Goal: Information Seeking & Learning: Check status

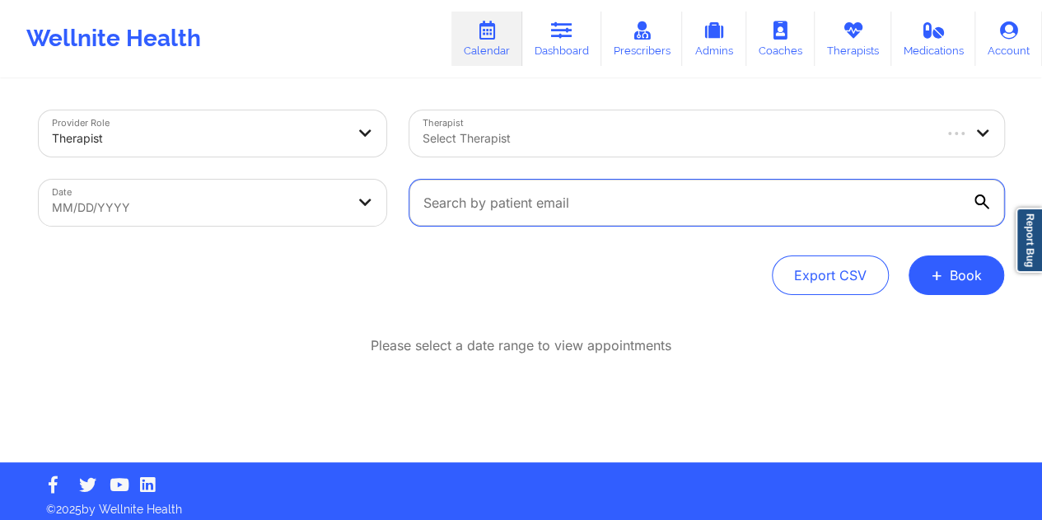
click at [509, 210] on input "text" at bounding box center [706, 203] width 595 height 46
paste input "[EMAIL_ADDRESS][DOMAIN_NAME]"
type input "[EMAIL_ADDRESS][DOMAIN_NAME]"
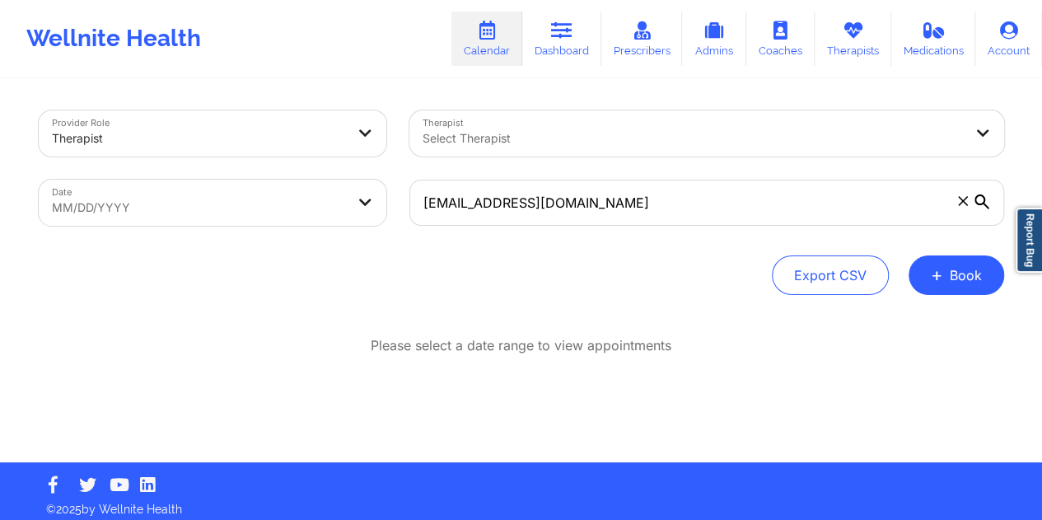
select select "2025-8"
select select "2025-9"
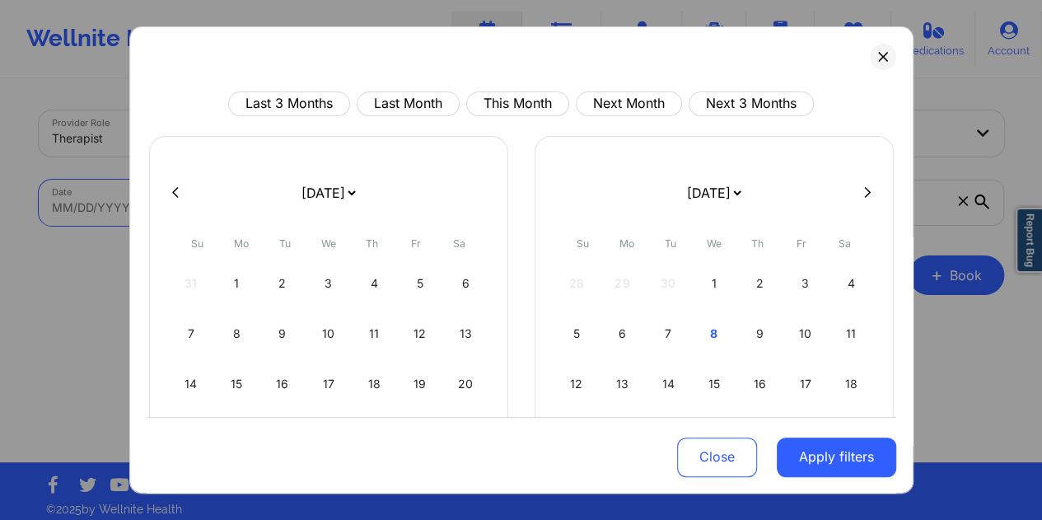
click at [372, 212] on body "Wellnite Health Calendar Dashboard Prescribers Admins Coaches Therapists Medica…" at bounding box center [521, 260] width 1042 height 520
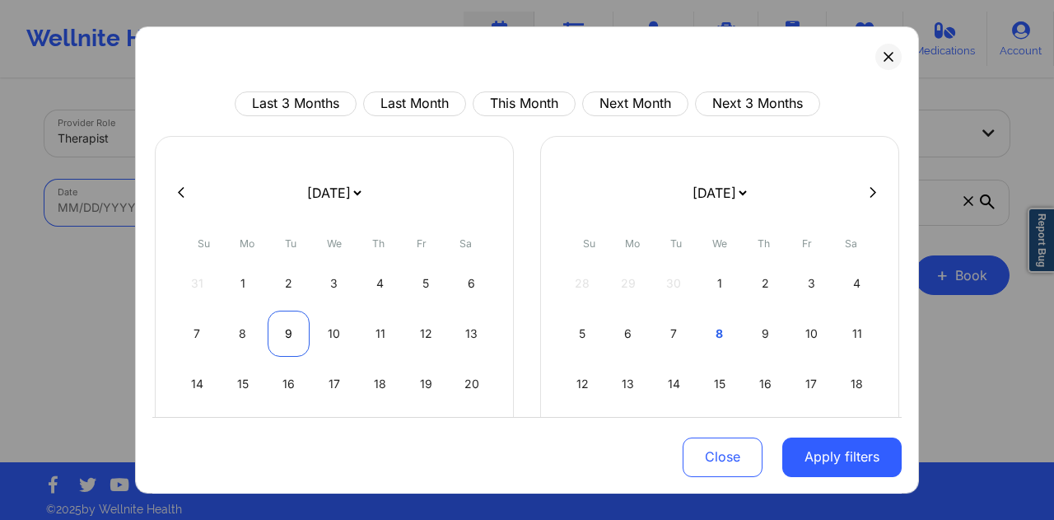
click at [283, 340] on div "9" at bounding box center [289, 334] width 42 height 46
select select "2025-8"
select select "2025-9"
select select "2025-8"
select select "2025-9"
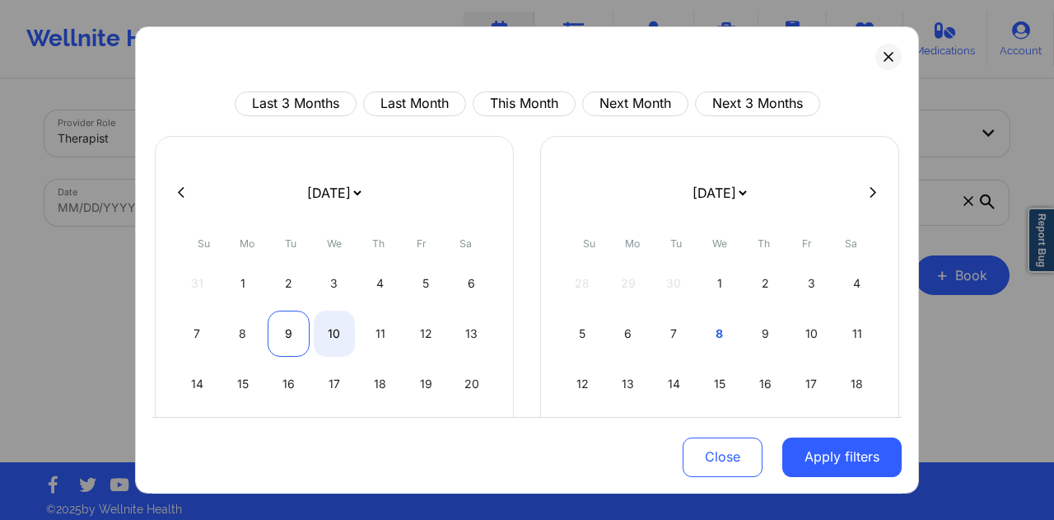
select select "2025-8"
select select "2025-9"
select select "2025-8"
select select "2025-9"
click at [288, 333] on div "9" at bounding box center [289, 334] width 42 height 46
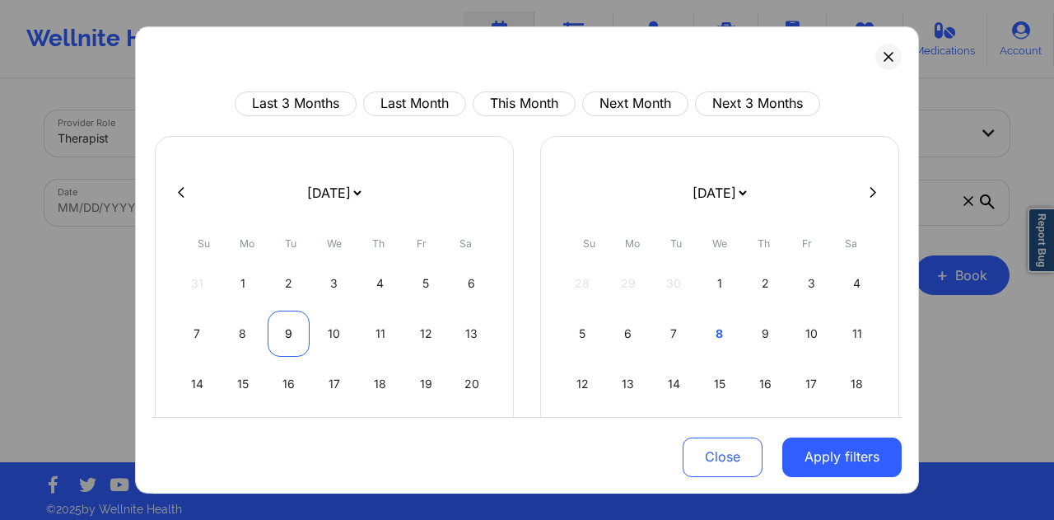
select select "2025-8"
select select "2025-9"
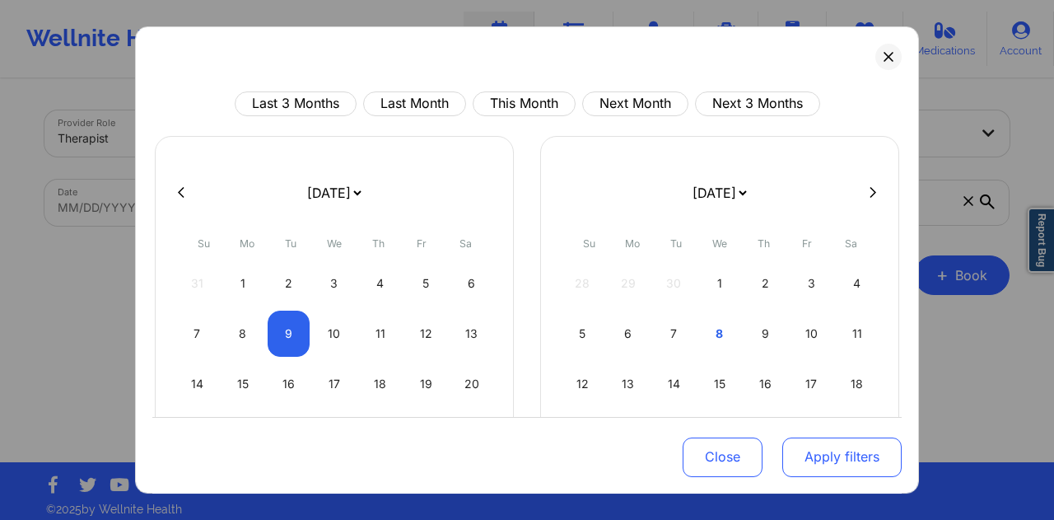
click at [852, 470] on button "Apply filters" at bounding box center [841, 457] width 119 height 40
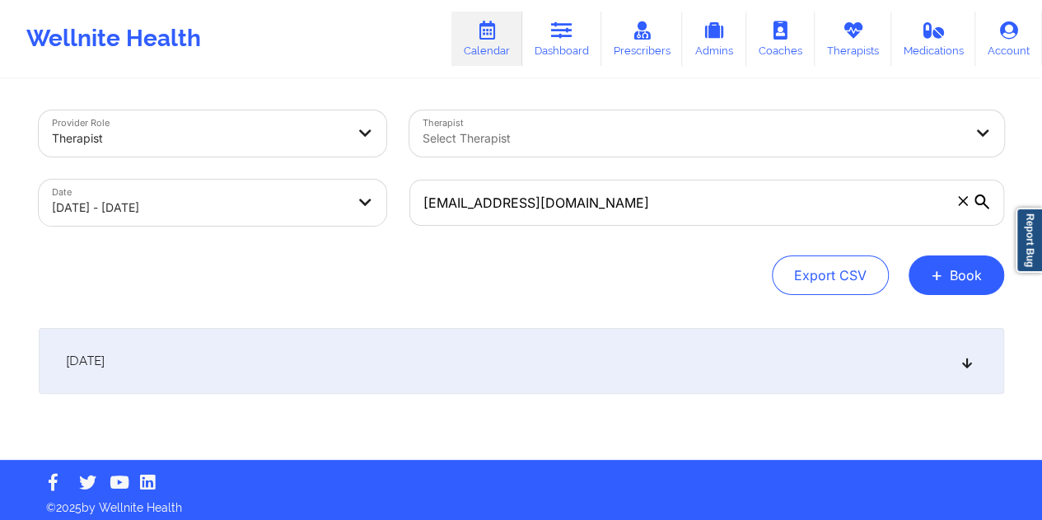
click at [542, 353] on div "[DATE]" at bounding box center [521, 361] width 965 height 66
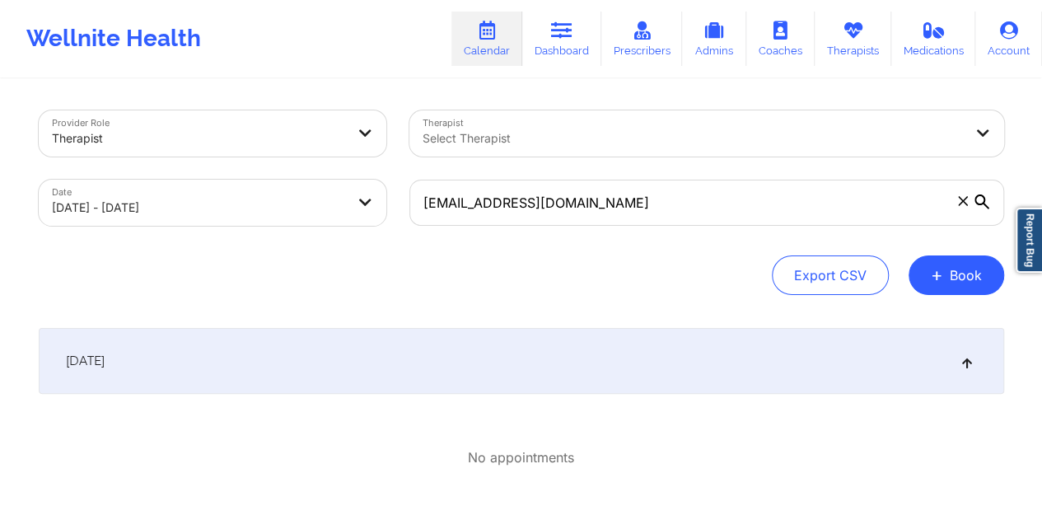
select select "2025-8"
select select "2025-9"
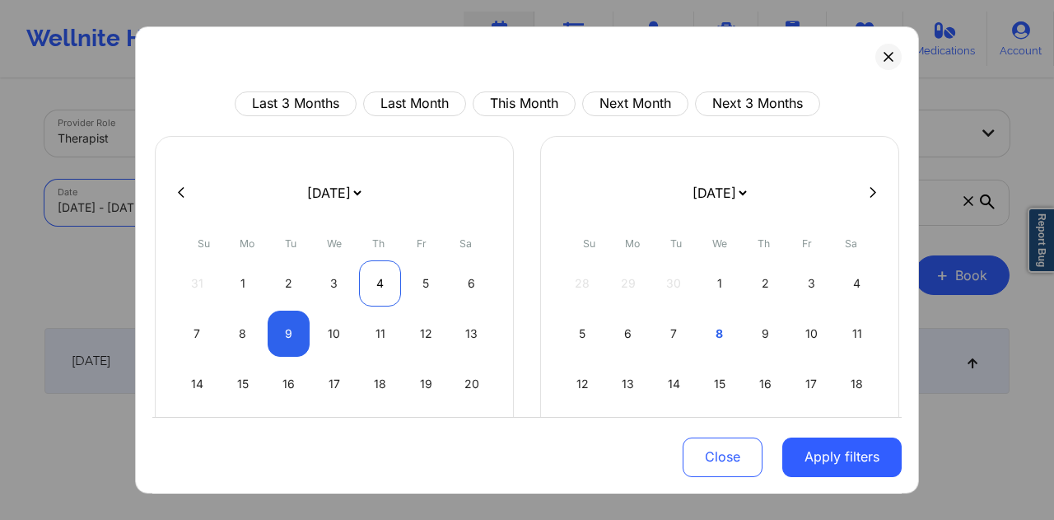
click at [380, 285] on div "4" at bounding box center [380, 283] width 42 height 46
select select "2025-8"
select select "2025-9"
select select "2025-8"
select select "2025-9"
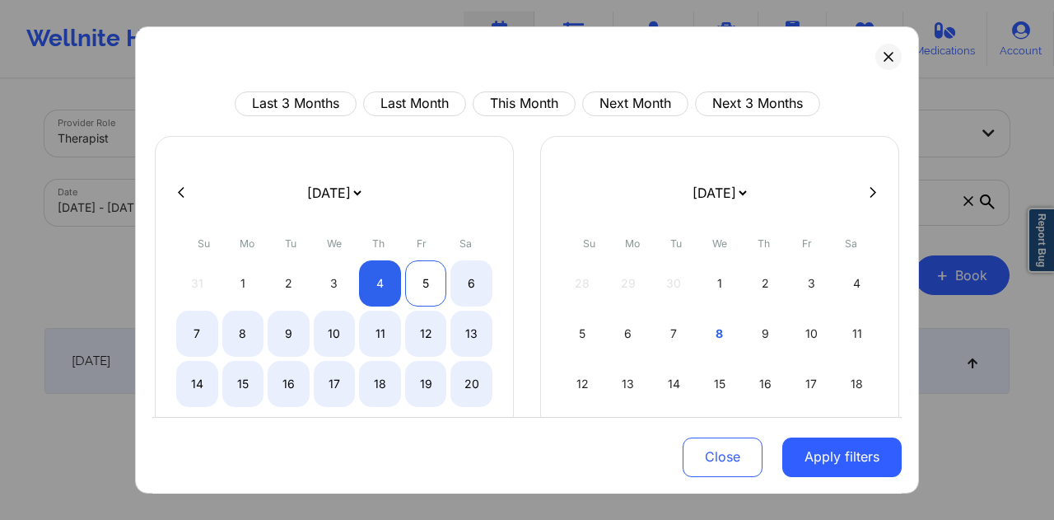
select select "2025-8"
select select "2025-9"
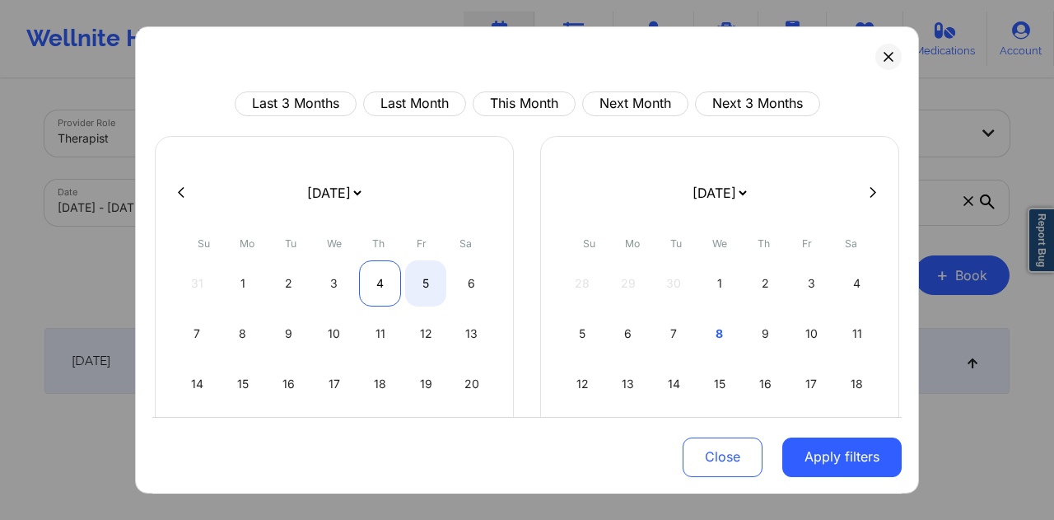
select select "2025-8"
select select "2025-9"
click at [390, 281] on div "4" at bounding box center [380, 283] width 42 height 46
select select "2025-8"
select select "2025-9"
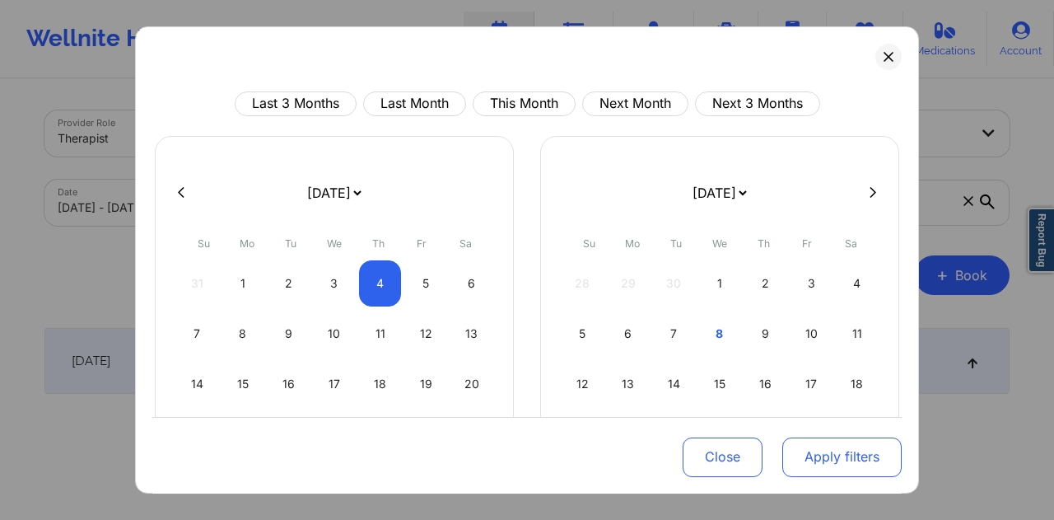
click at [839, 461] on button "Apply filters" at bounding box center [841, 457] width 119 height 40
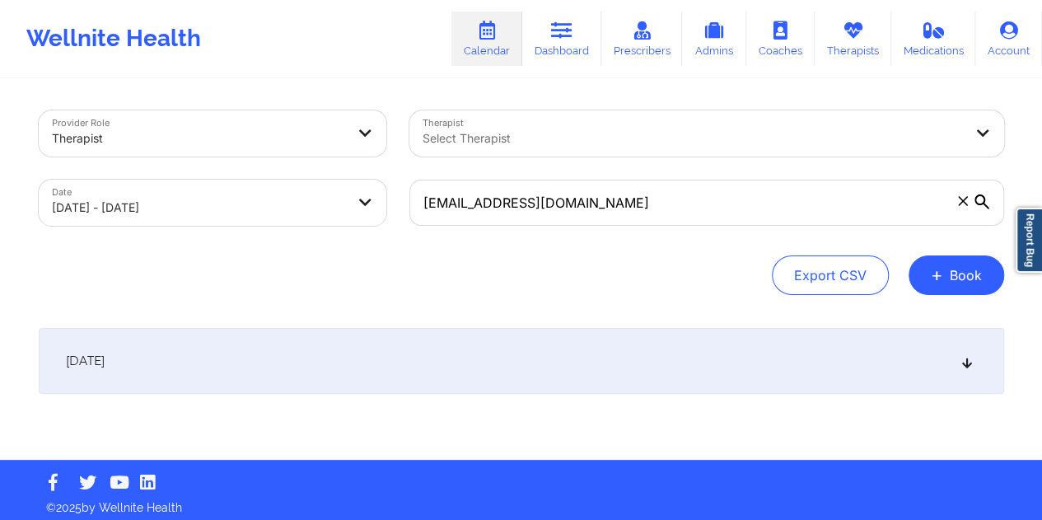
click at [441, 360] on div "[DATE]" at bounding box center [521, 361] width 965 height 66
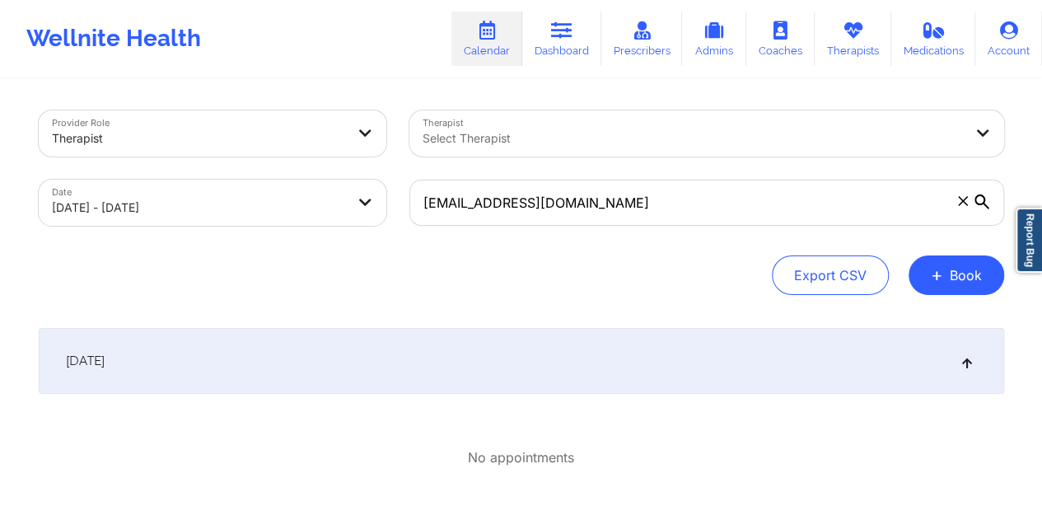
click at [486, 343] on div "[DATE]" at bounding box center [521, 361] width 965 height 66
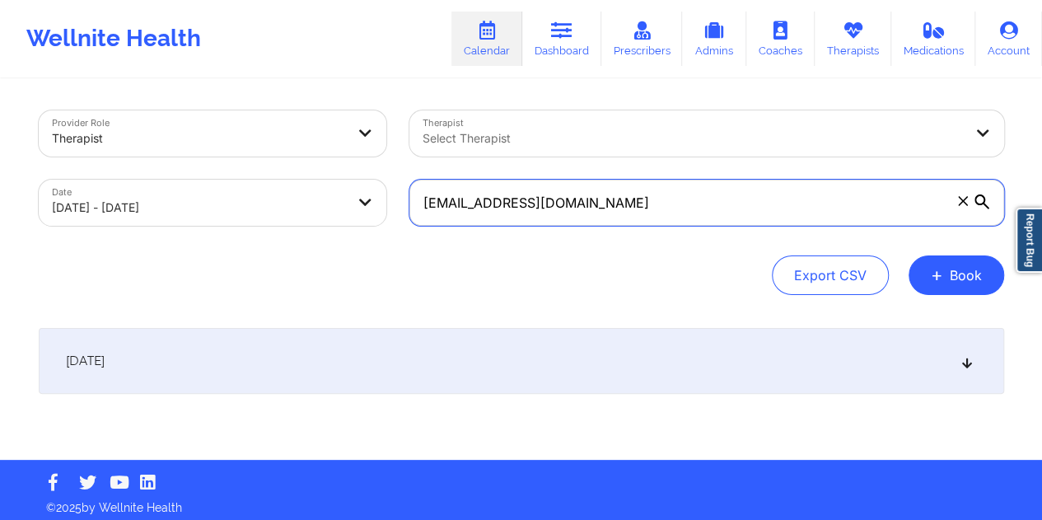
drag, startPoint x: 637, startPoint y: 203, endPoint x: 417, endPoint y: 205, distance: 220.7
click at [415, 205] on input "[EMAIL_ADDRESS][DOMAIN_NAME]" at bounding box center [706, 203] width 595 height 46
paste input "[PERSON_NAME].bachouros"
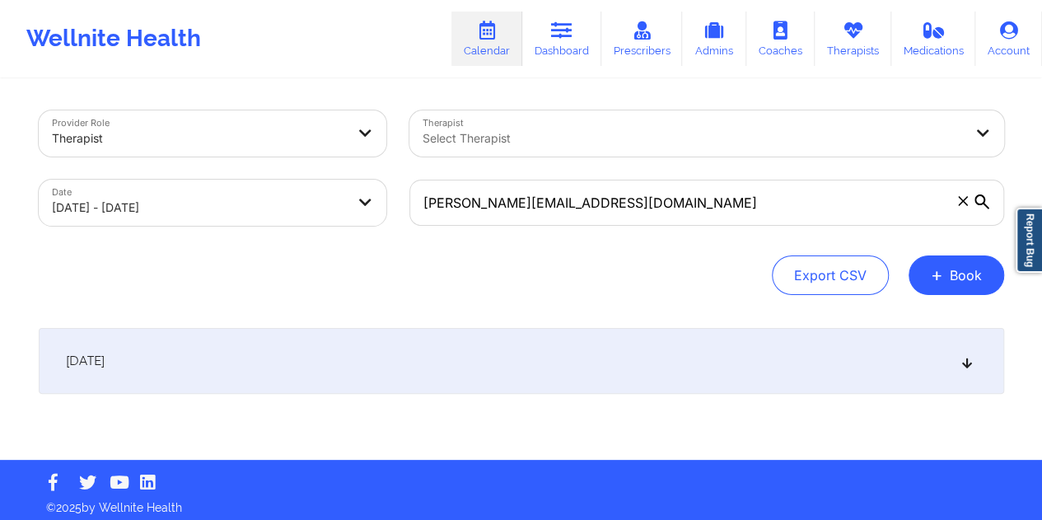
click at [464, 381] on div "[DATE]" at bounding box center [521, 361] width 965 height 66
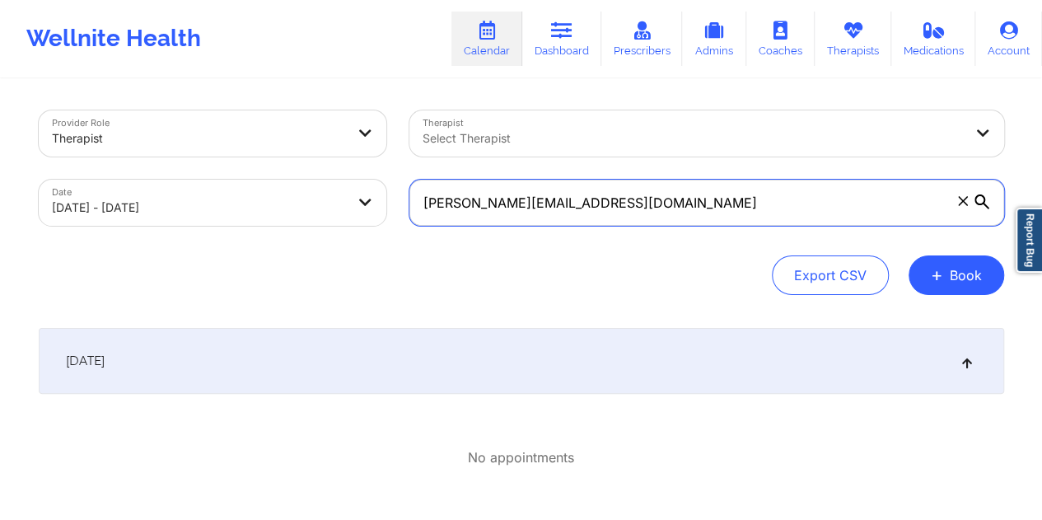
drag, startPoint x: 595, startPoint y: 211, endPoint x: 420, endPoint y: 213, distance: 174.6
click at [420, 213] on input "[PERSON_NAME][EMAIL_ADDRESS][DOMAIN_NAME]" at bounding box center [706, 203] width 595 height 46
paste input "afallenrosepetal"
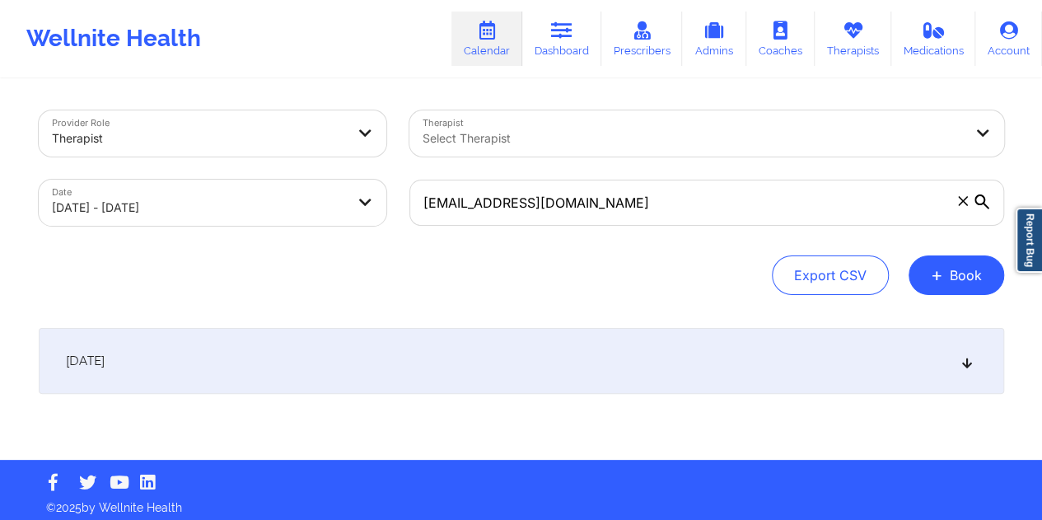
click at [481, 346] on div "[DATE]" at bounding box center [521, 361] width 965 height 66
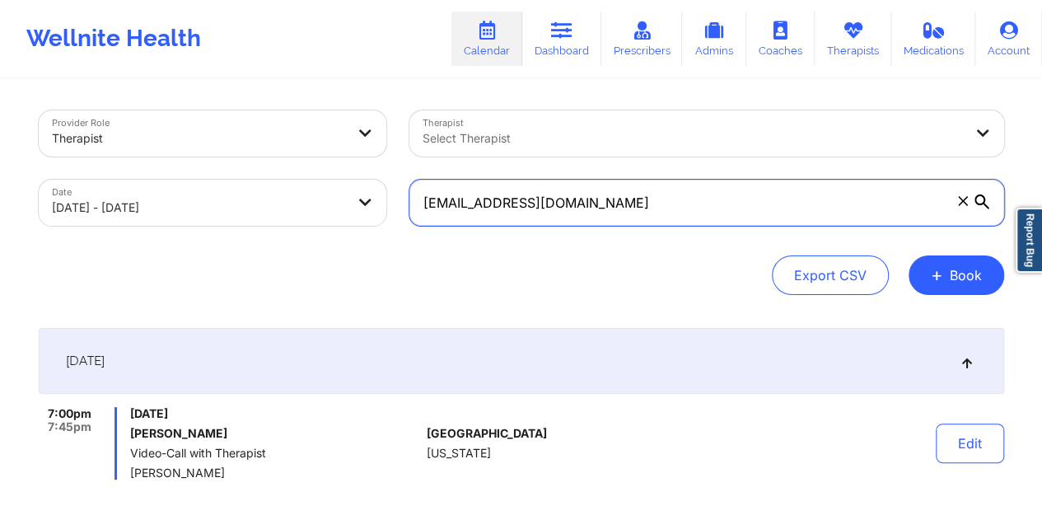
drag, startPoint x: 603, startPoint y: 206, endPoint x: 414, endPoint y: 203, distance: 188.6
click at [414, 203] on input "[EMAIL_ADDRESS][DOMAIN_NAME]" at bounding box center [706, 203] width 595 height 46
paste input "[EMAIL_ADDRESS]"
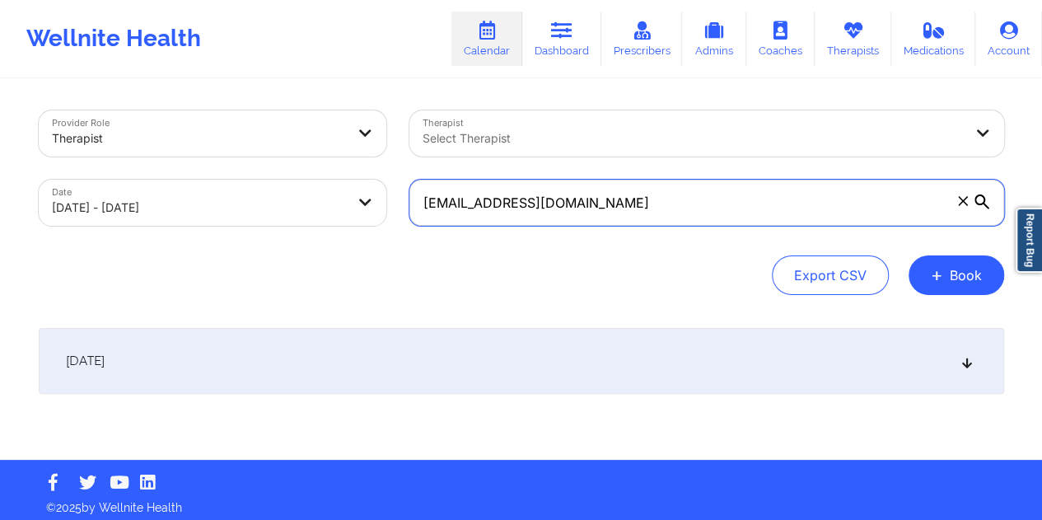
type input "[EMAIL_ADDRESS][DOMAIN_NAME]"
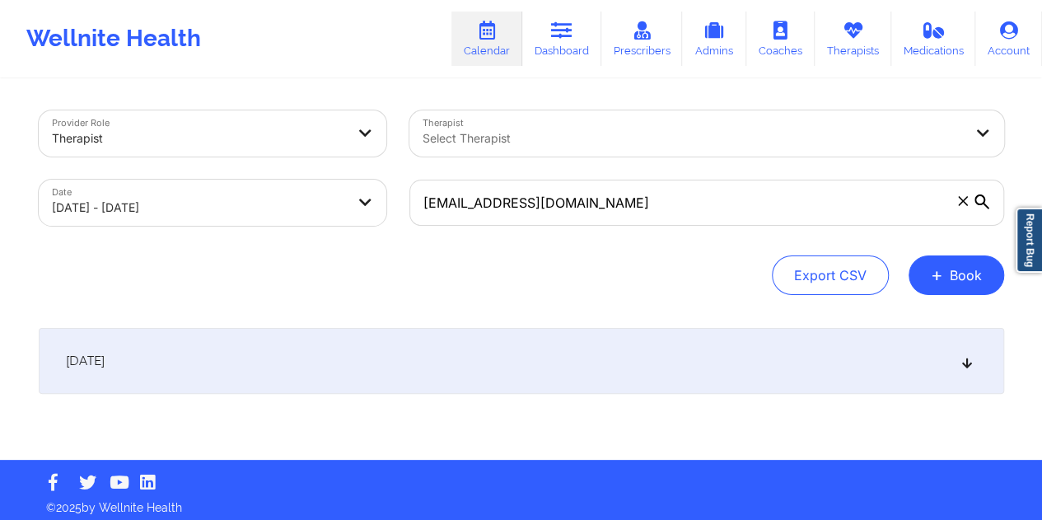
click at [504, 358] on div "[DATE]" at bounding box center [521, 361] width 965 height 66
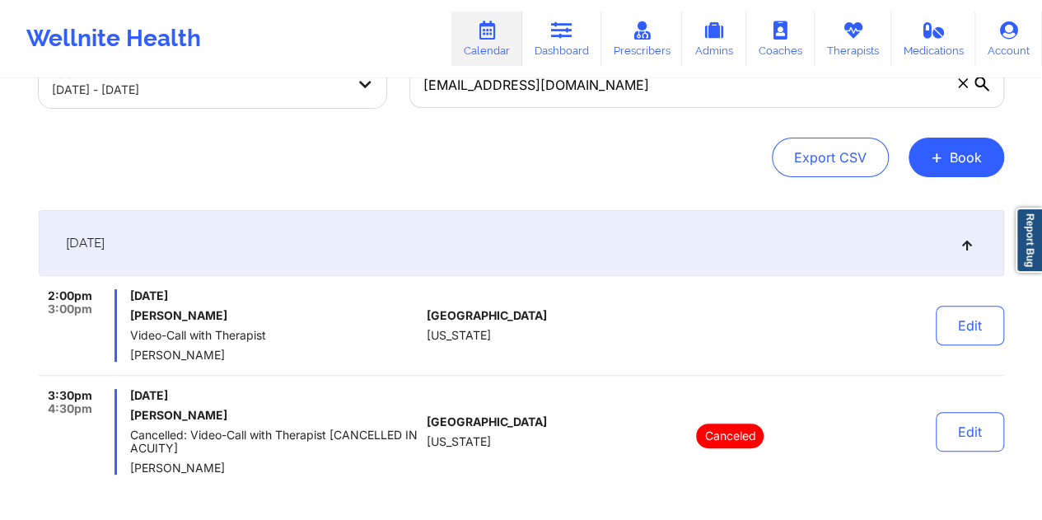
scroll to position [165, 0]
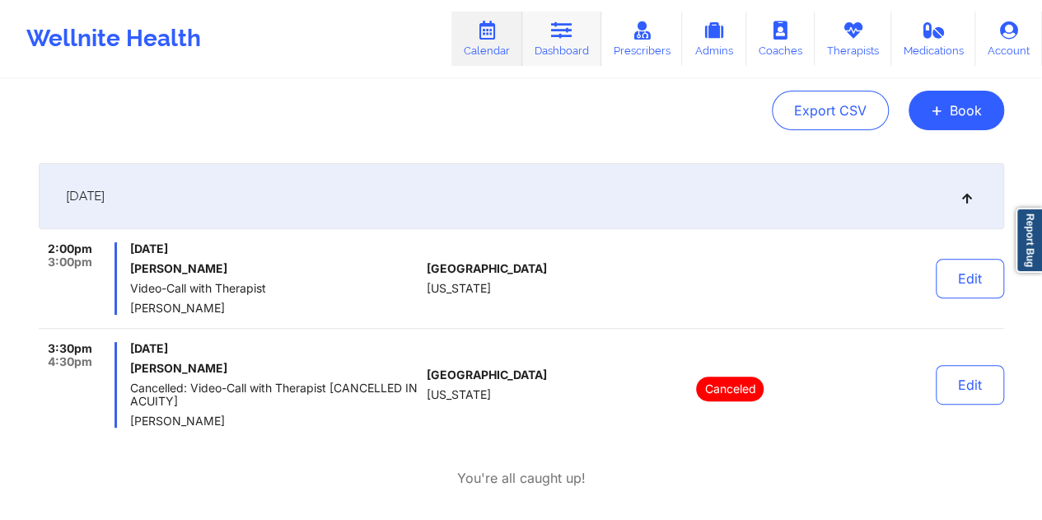
click at [571, 47] on link "Dashboard" at bounding box center [561, 39] width 79 height 54
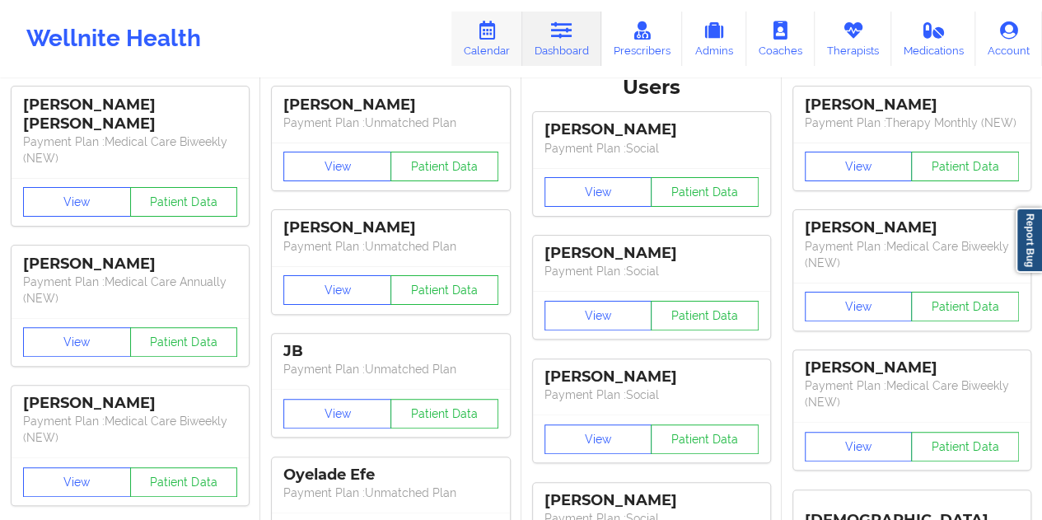
click at [489, 52] on link "Calendar" at bounding box center [486, 39] width 71 height 54
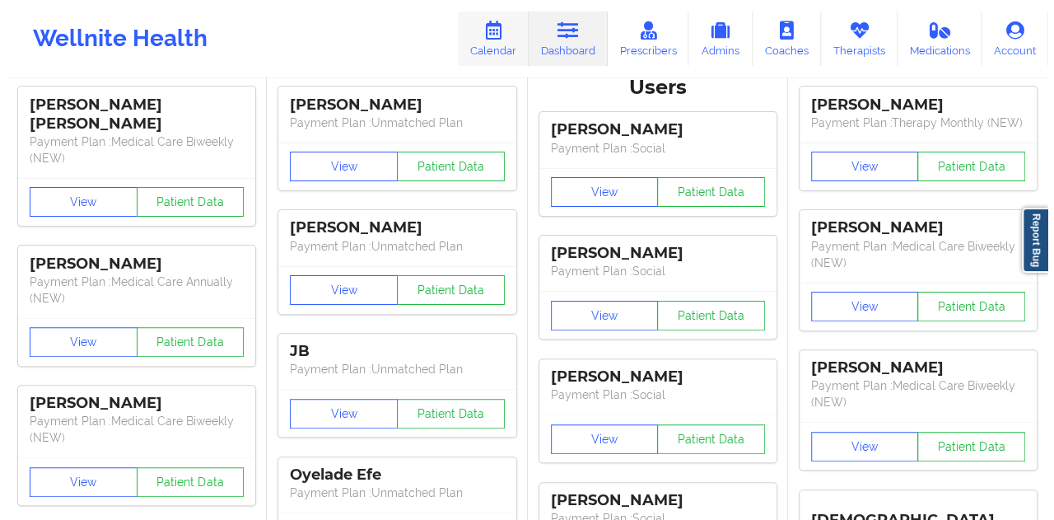
scroll to position [9, 0]
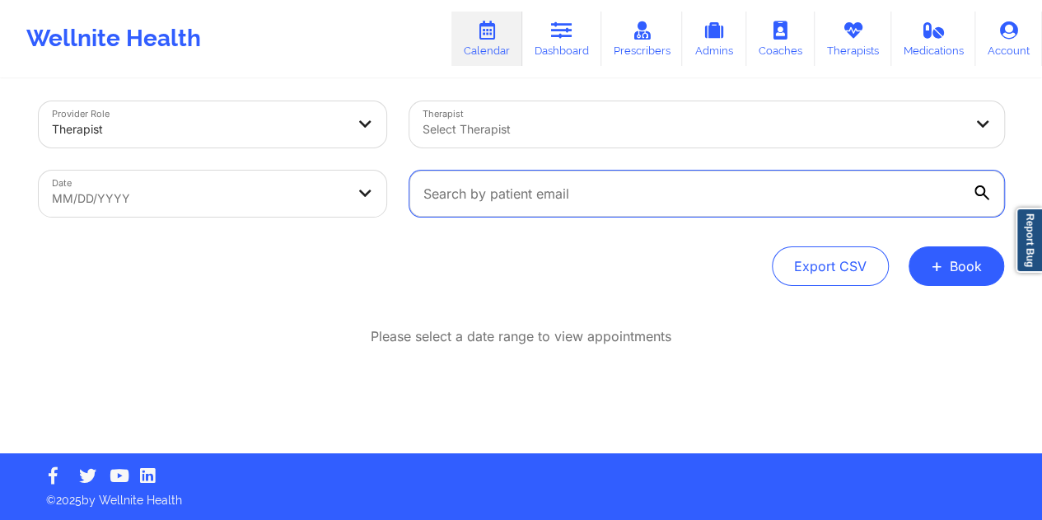
click at [535, 193] on input "text" at bounding box center [706, 193] width 595 height 46
paste input "[EMAIL_ADDRESS][DOMAIN_NAME]"
type input "[EMAIL_ADDRESS][DOMAIN_NAME]"
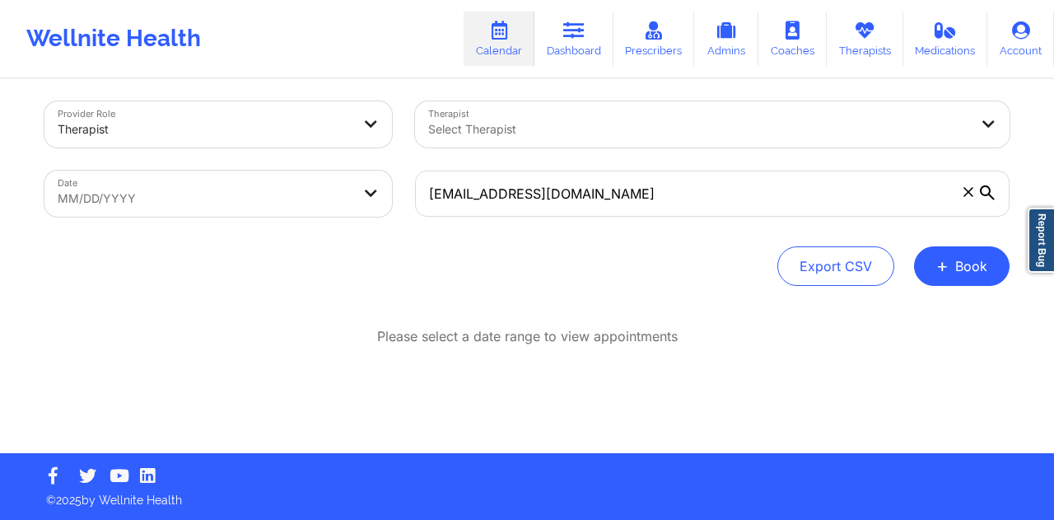
select select "2025-8"
select select "2025-9"
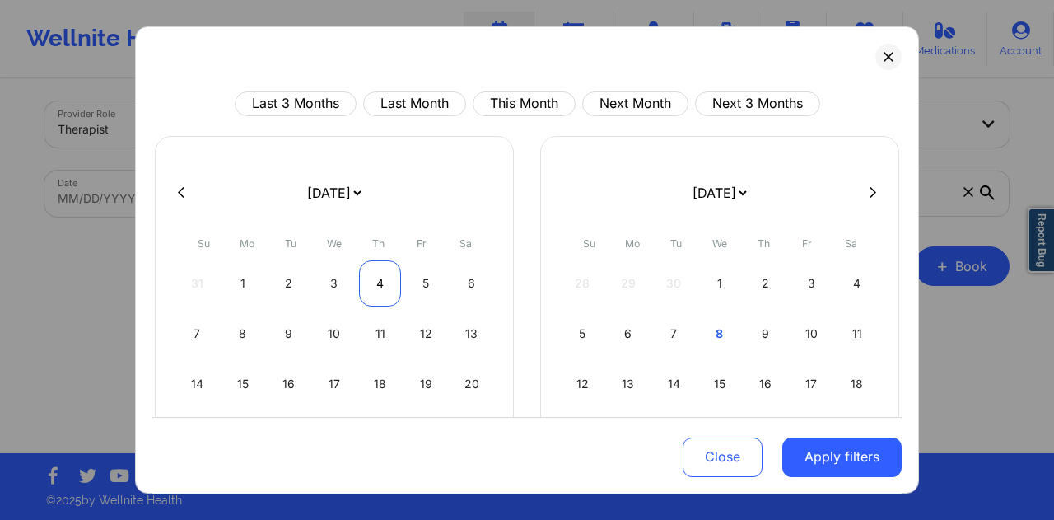
click at [374, 286] on div "4" at bounding box center [380, 283] width 42 height 46
select select "2025-8"
select select "2025-9"
select select "2025-8"
select select "2025-9"
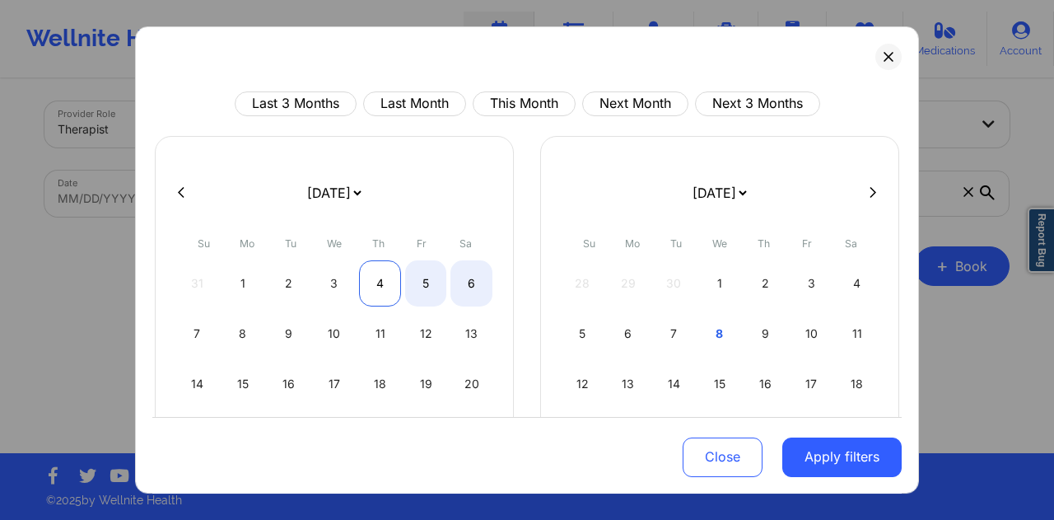
select select "2025-8"
select select "2025-9"
click at [377, 279] on div "4" at bounding box center [380, 283] width 42 height 46
select select "2025-8"
select select "2025-9"
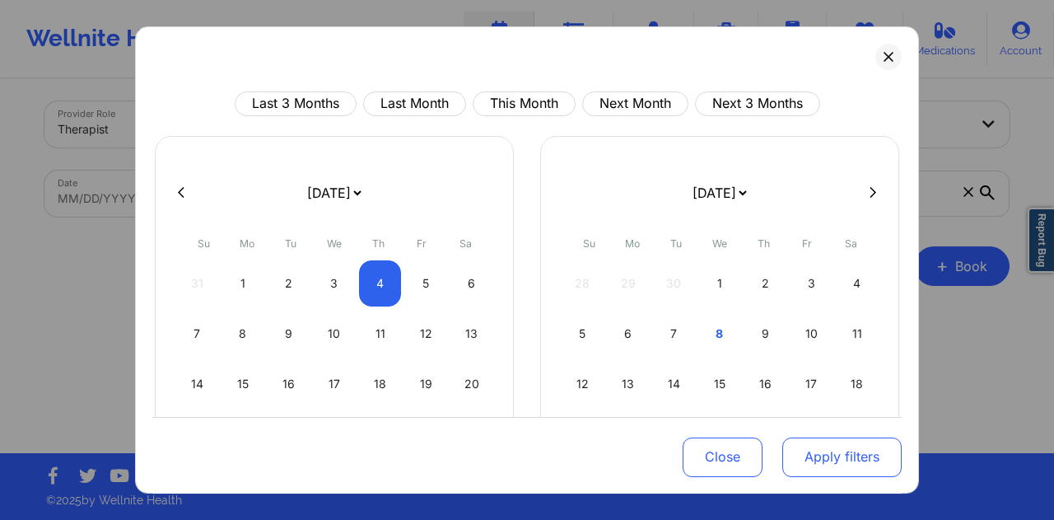
click at [856, 472] on button "Apply filters" at bounding box center [841, 457] width 119 height 40
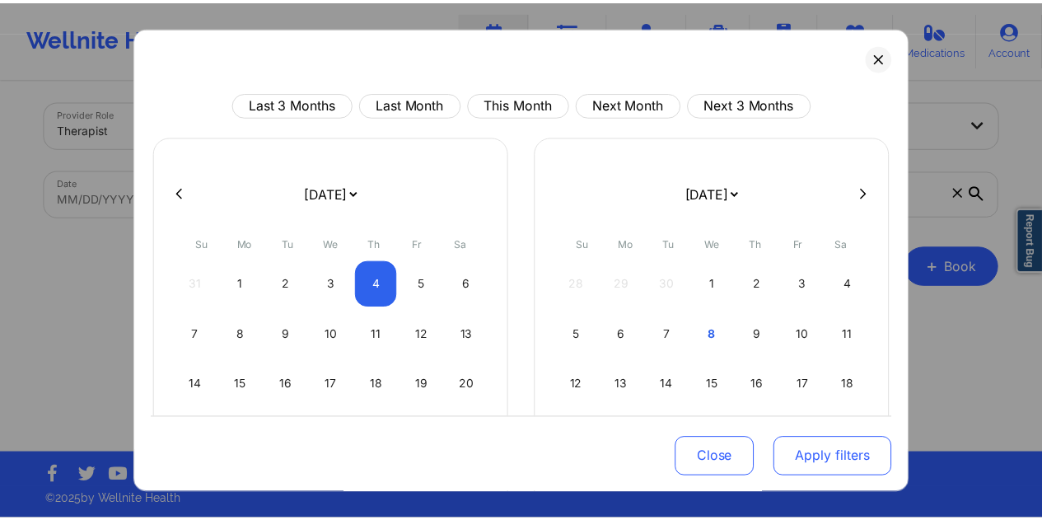
scroll to position [7, 0]
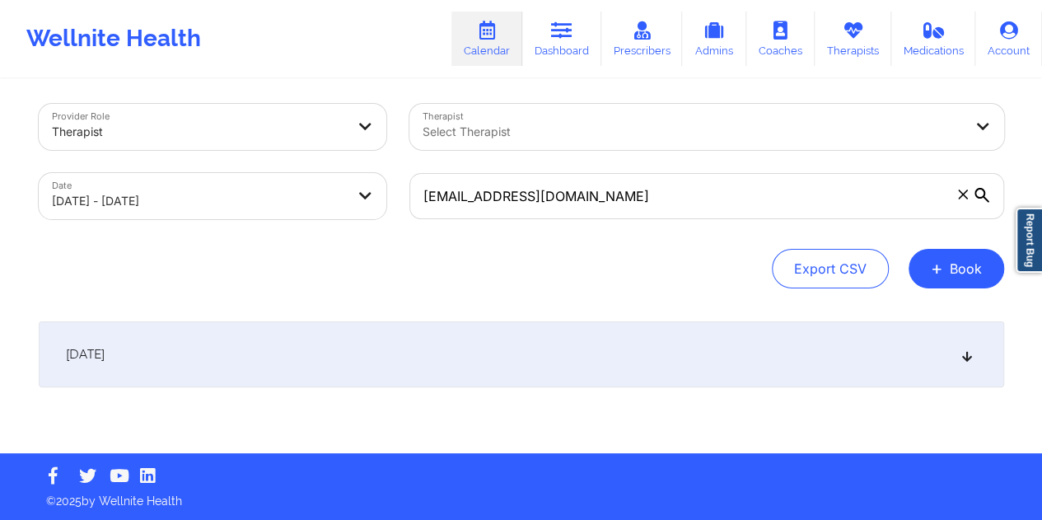
click at [496, 349] on div "[DATE]" at bounding box center [521, 354] width 965 height 66
